Goal: Browse casually

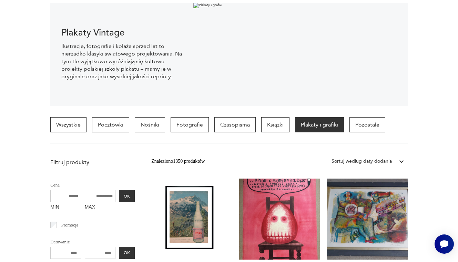
scroll to position [259, 0]
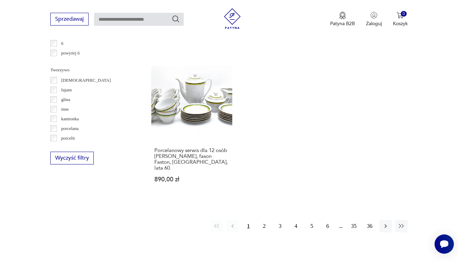
scroll to position [965, 0]
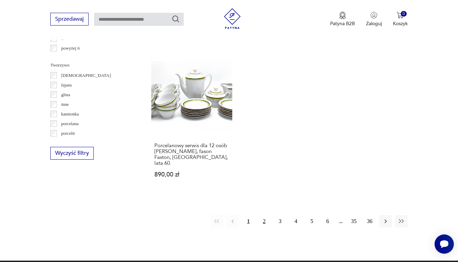
click at [265, 225] on button "2" at bounding box center [264, 221] width 12 height 12
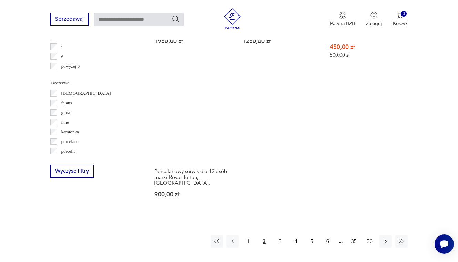
scroll to position [951, 0]
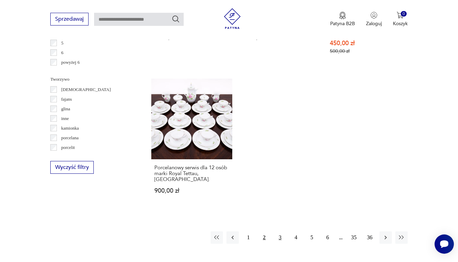
click at [280, 237] on button "3" at bounding box center [280, 237] width 12 height 12
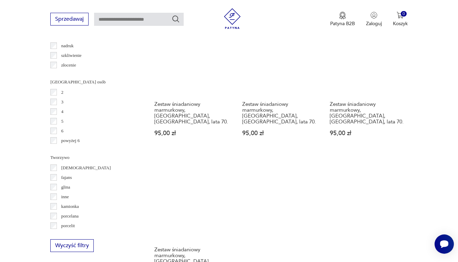
scroll to position [978, 0]
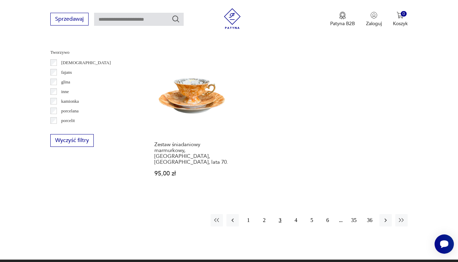
click at [289, 214] on div "1 2 3 4 5 6 35 36" at bounding box center [309, 220] width 197 height 12
click at [291, 214] on button "4" at bounding box center [296, 220] width 12 height 12
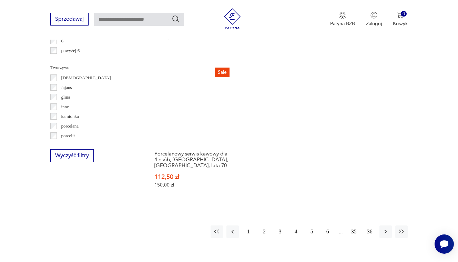
scroll to position [967, 0]
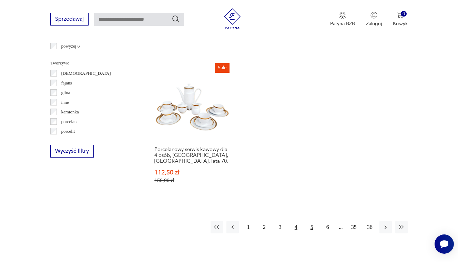
click at [310, 224] on button "5" at bounding box center [312, 227] width 12 height 12
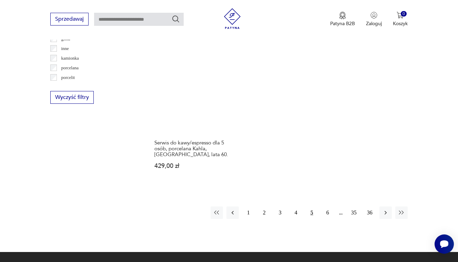
scroll to position [1099, 0]
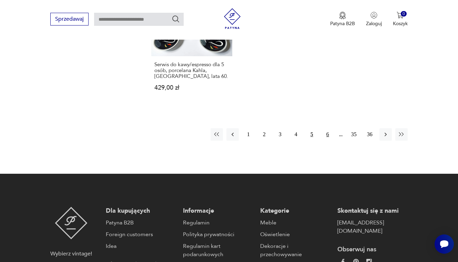
click at [326, 128] on button "6" at bounding box center [328, 134] width 12 height 12
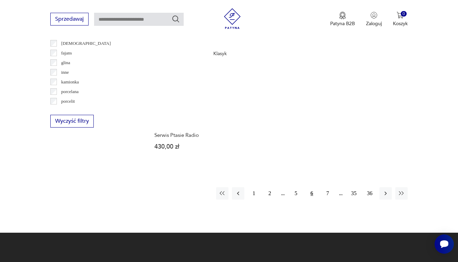
scroll to position [999, 0]
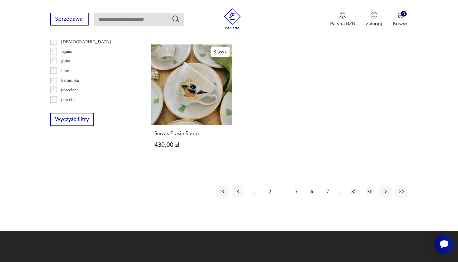
click at [330, 198] on button "7" at bounding box center [328, 192] width 12 height 12
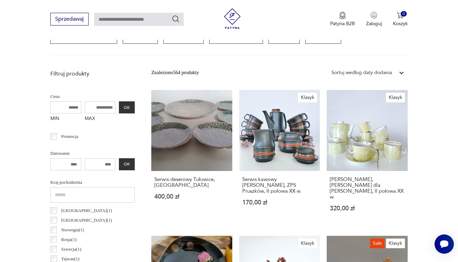
scroll to position [183, 0]
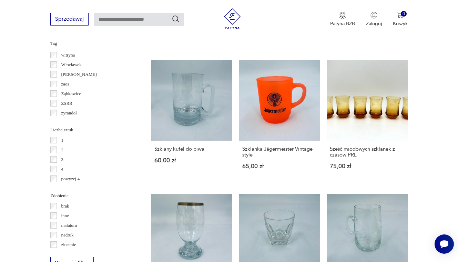
scroll to position [658, 0]
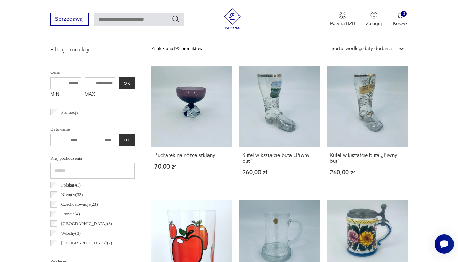
scroll to position [183, 0]
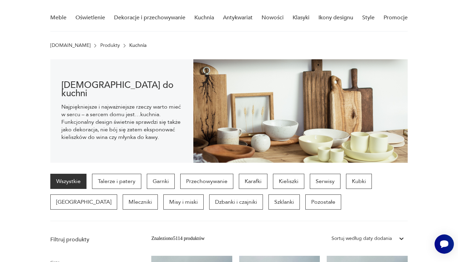
scroll to position [55, 0]
click at [269, 200] on p "Szklanki" at bounding box center [284, 201] width 31 height 15
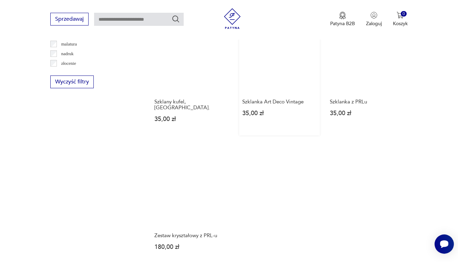
scroll to position [929, 0]
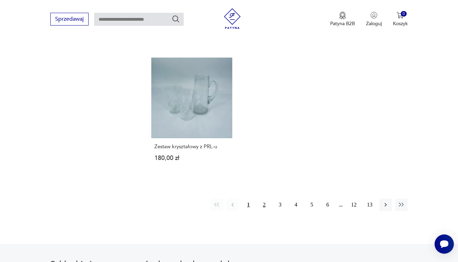
click at [261, 211] on button "2" at bounding box center [264, 205] width 12 height 12
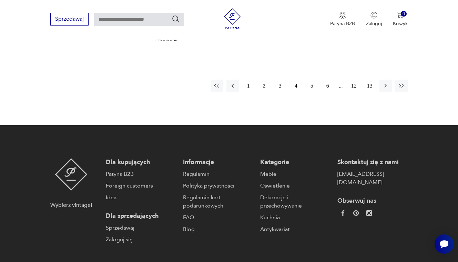
scroll to position [1167, 0]
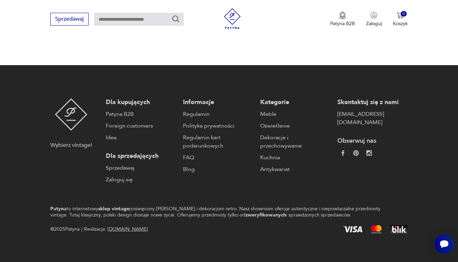
click at [280, 32] on button "3" at bounding box center [280, 26] width 12 height 12
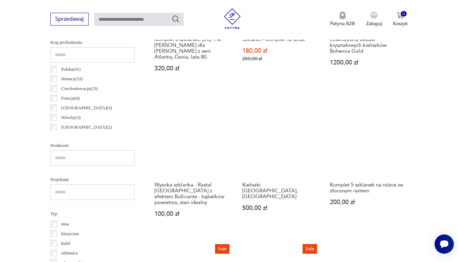
scroll to position [183, 0]
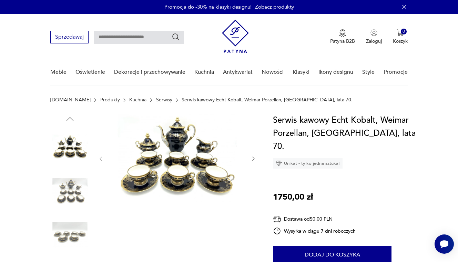
click at [198, 153] on img at bounding box center [177, 158] width 133 height 89
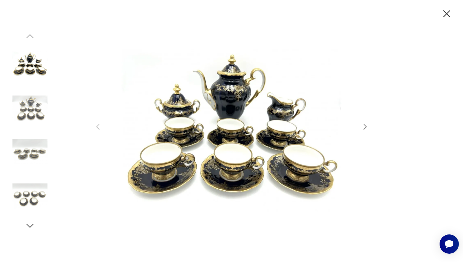
click at [365, 123] on icon "button" at bounding box center [365, 127] width 8 height 8
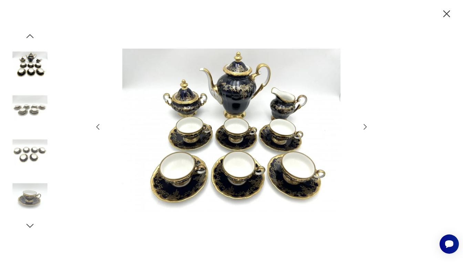
click at [365, 123] on icon "button" at bounding box center [365, 127] width 8 height 8
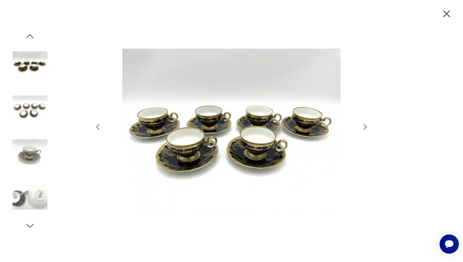
click at [365, 123] on icon "button" at bounding box center [365, 127] width 8 height 8
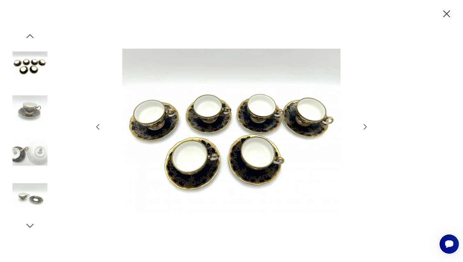
click at [365, 123] on icon "button" at bounding box center [365, 127] width 8 height 8
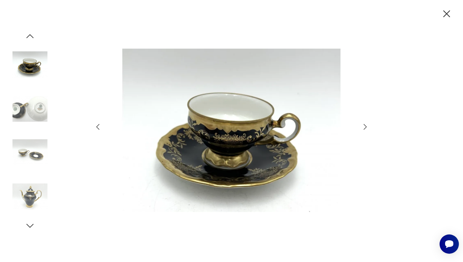
click at [365, 123] on icon "button" at bounding box center [365, 127] width 8 height 8
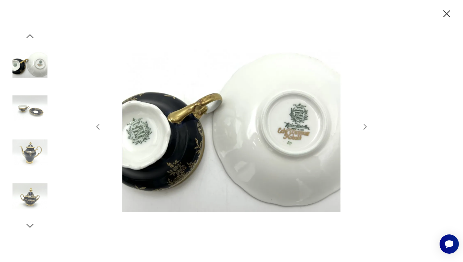
click at [286, 133] on img at bounding box center [232, 131] width 246 height 210
click at [362, 128] on icon "button" at bounding box center [365, 127] width 8 height 8
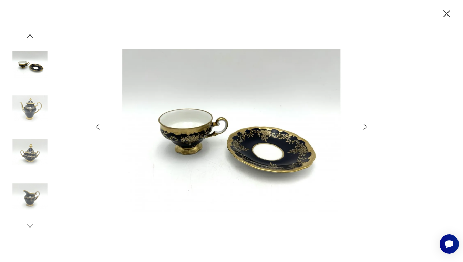
click at [362, 128] on icon "button" at bounding box center [365, 127] width 8 height 8
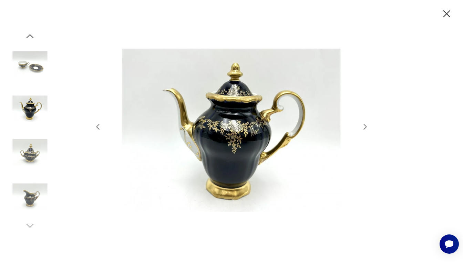
click at [362, 128] on icon "button" at bounding box center [365, 127] width 8 height 8
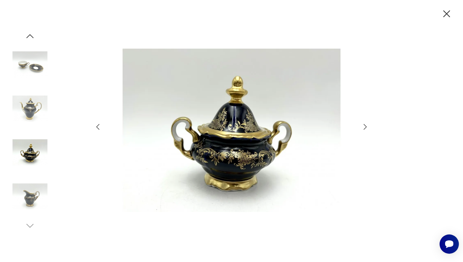
click at [362, 128] on icon "button" at bounding box center [365, 127] width 8 height 8
